Goal: Find specific page/section: Find specific page/section

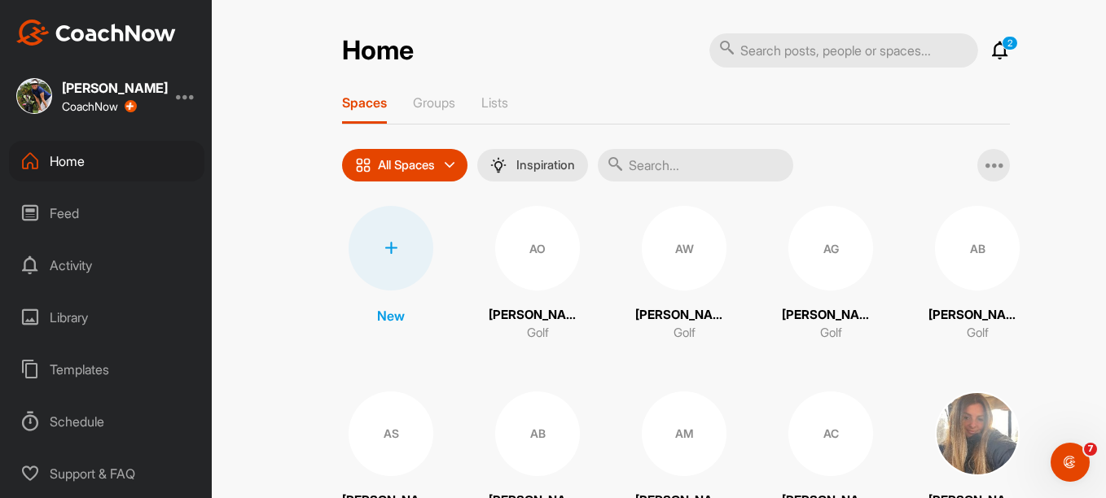
click at [682, 167] on input "text" at bounding box center [695, 165] width 195 height 33
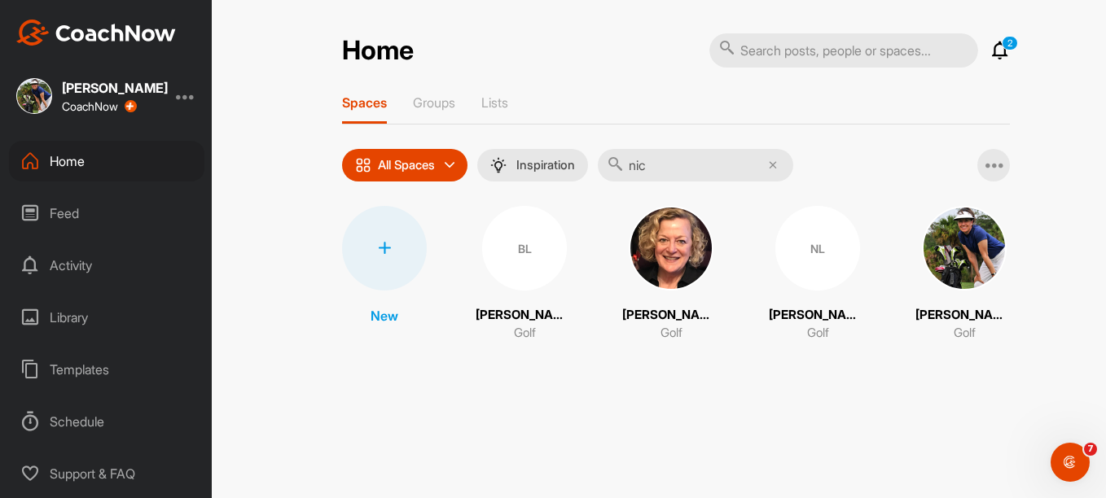
type input "nic"
click at [949, 274] on img at bounding box center [964, 248] width 85 height 85
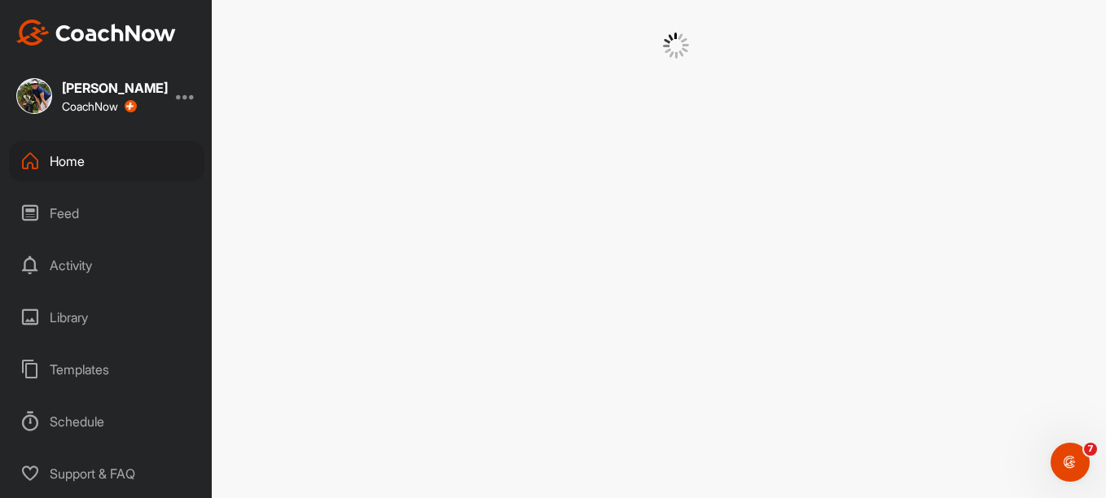
click at [949, 274] on div at bounding box center [676, 249] width 860 height 498
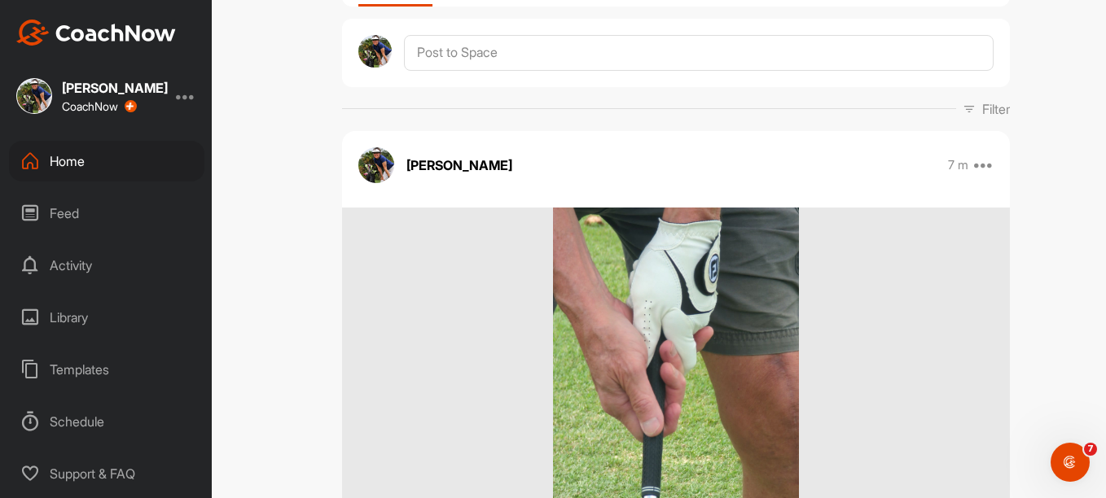
scroll to position [326, 0]
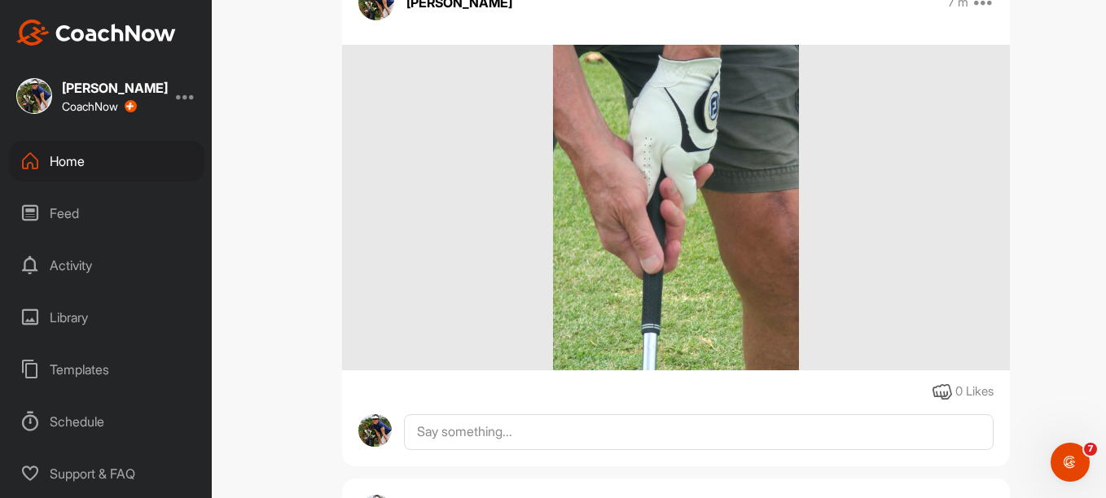
click at [743, 266] on img at bounding box center [675, 208] width 245 height 326
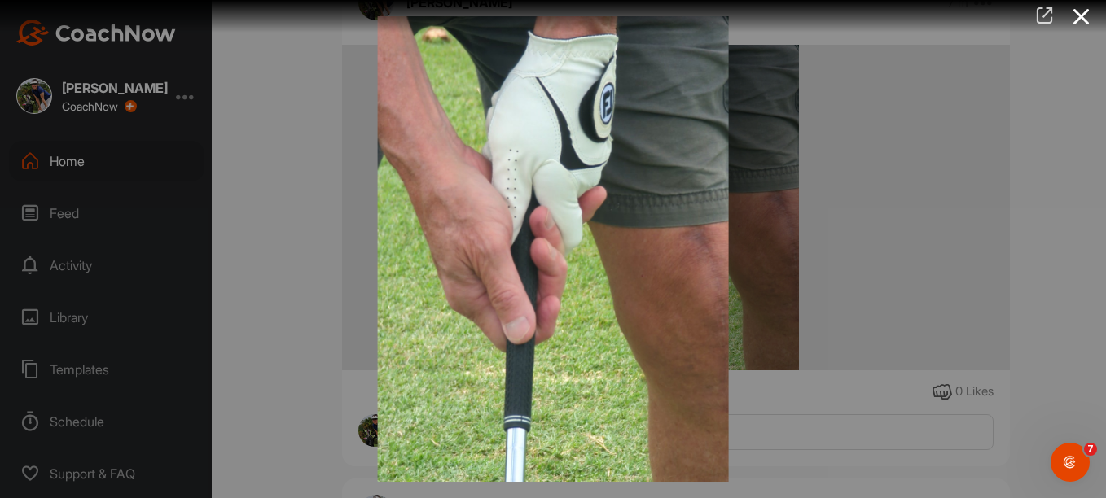
click at [1047, 21] on icon at bounding box center [1044, 16] width 19 height 18
click at [1091, 16] on icon at bounding box center [1081, 17] width 37 height 30
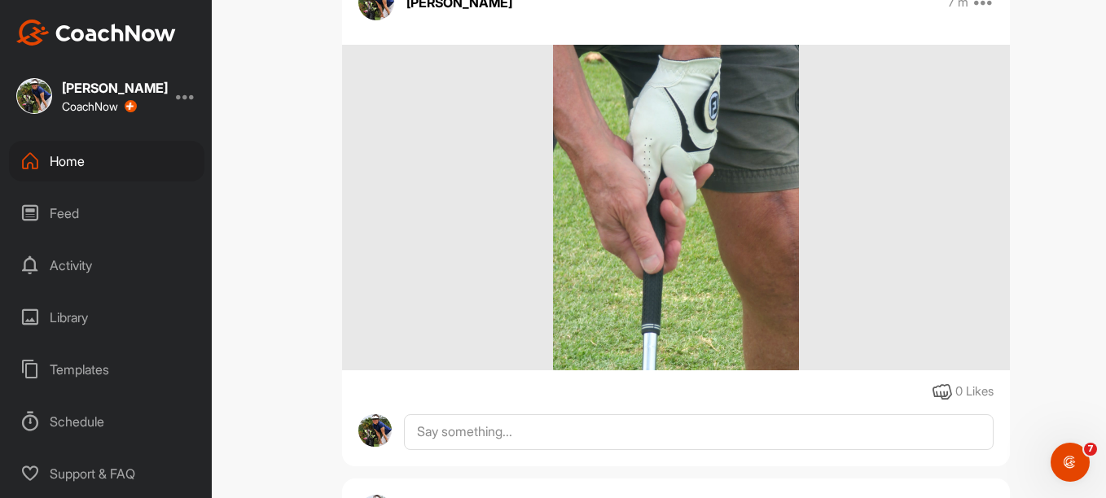
scroll to position [652, 0]
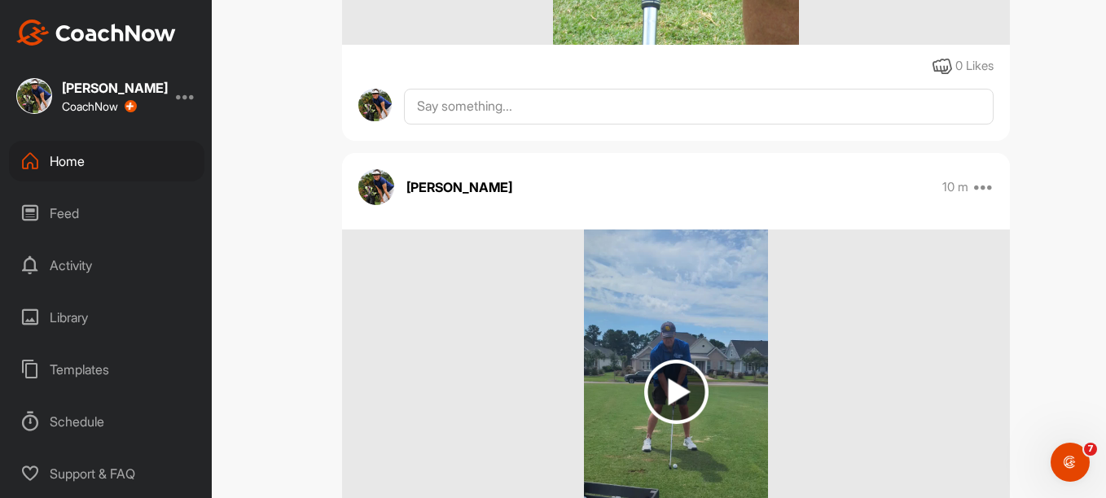
click at [676, 367] on img at bounding box center [676, 392] width 64 height 64
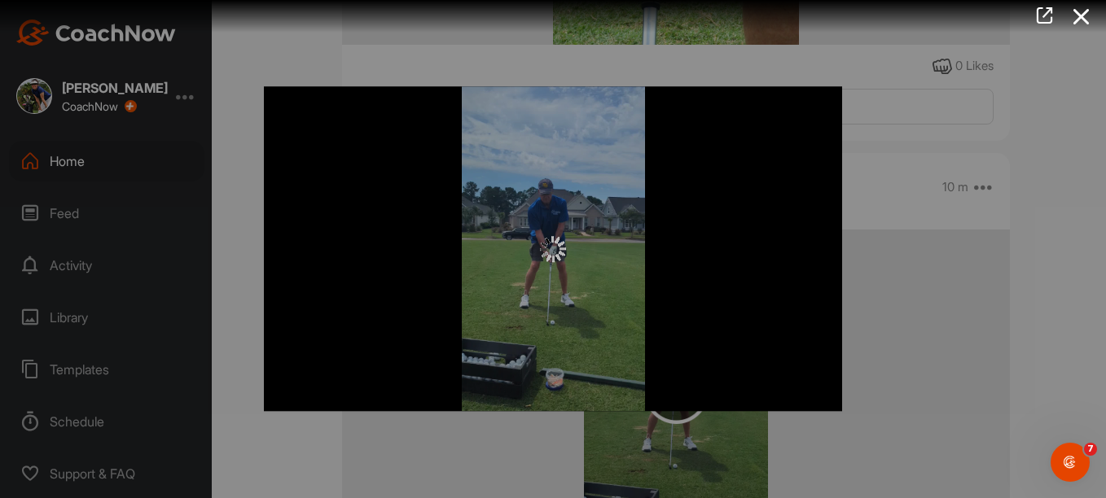
click at [676, 367] on div at bounding box center [553, 248] width 578 height 325
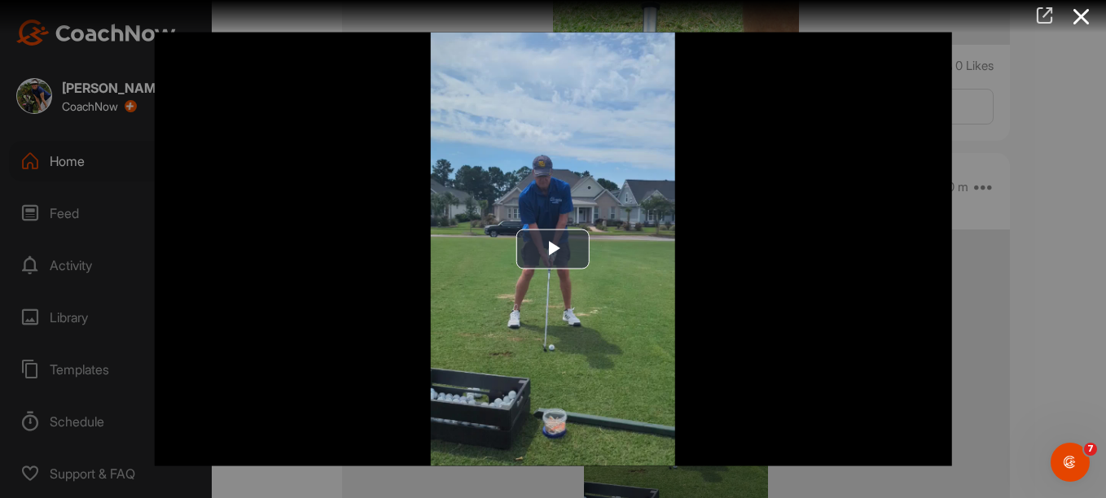
click at [1046, 15] on icon at bounding box center [1044, 16] width 19 height 18
click at [1093, 15] on icon at bounding box center [1081, 17] width 37 height 30
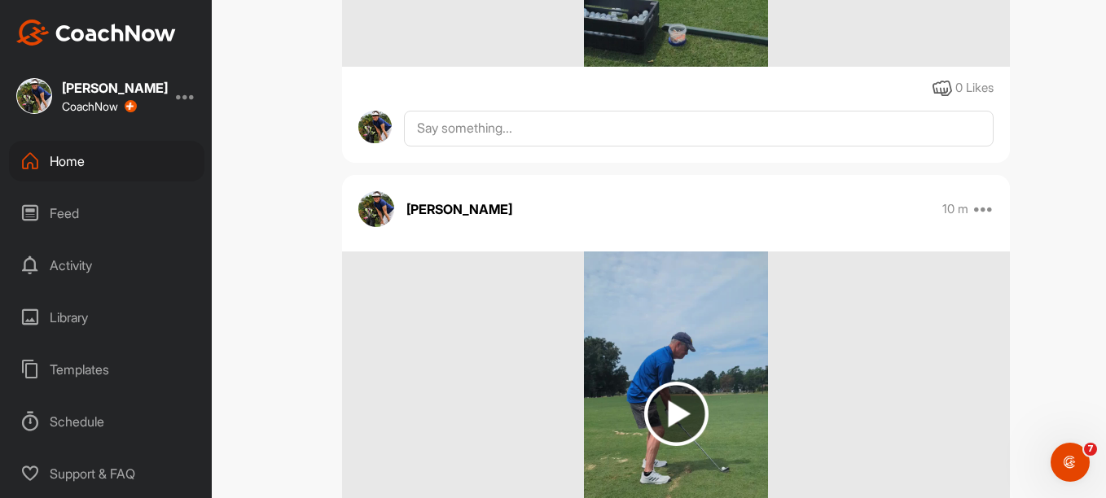
scroll to position [1222, 0]
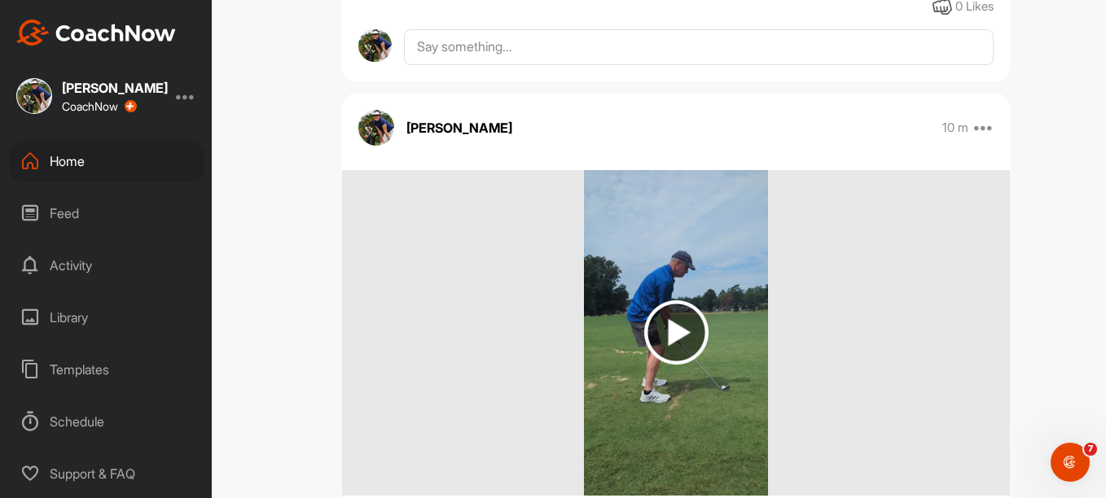
click at [665, 326] on img at bounding box center [676, 333] width 64 height 64
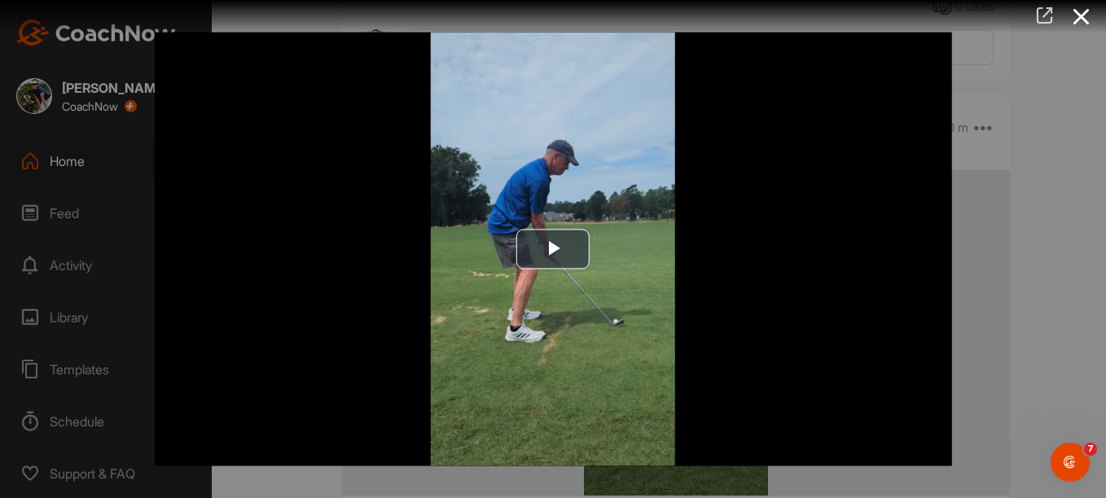
click at [1044, 6] on link at bounding box center [1044, 17] width 37 height 34
click at [1080, 9] on icon at bounding box center [1081, 17] width 37 height 30
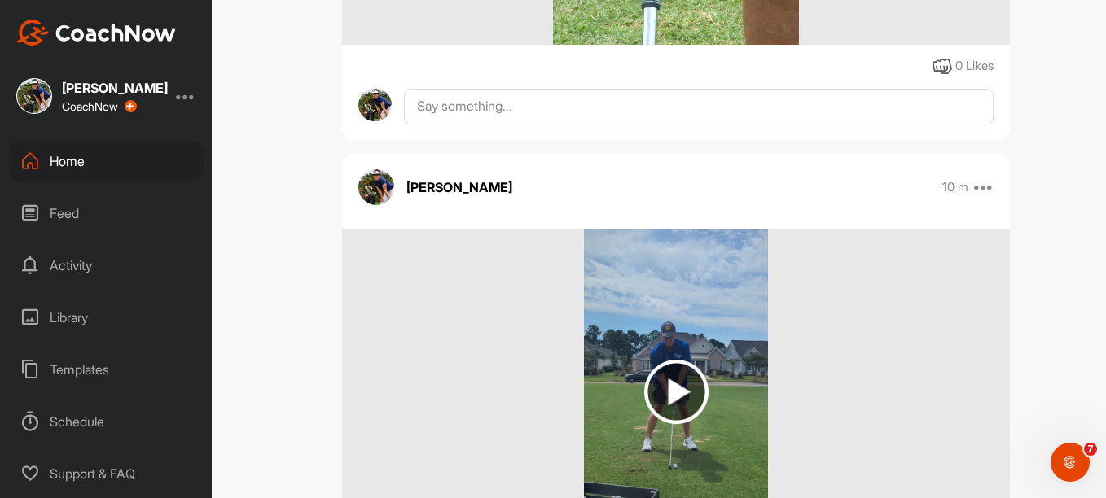
scroll to position [163, 0]
